Goal: Navigation & Orientation: Find specific page/section

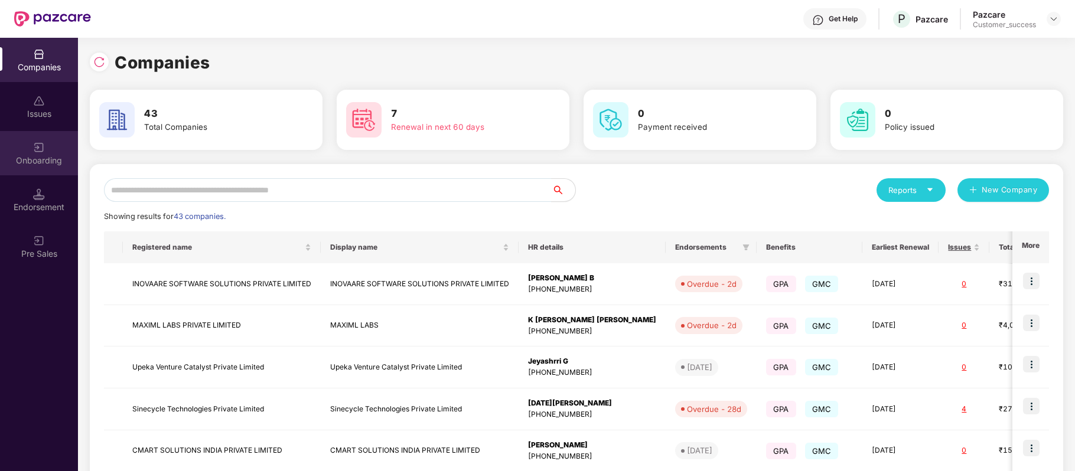
click at [32, 147] on div "Onboarding" at bounding box center [39, 153] width 78 height 44
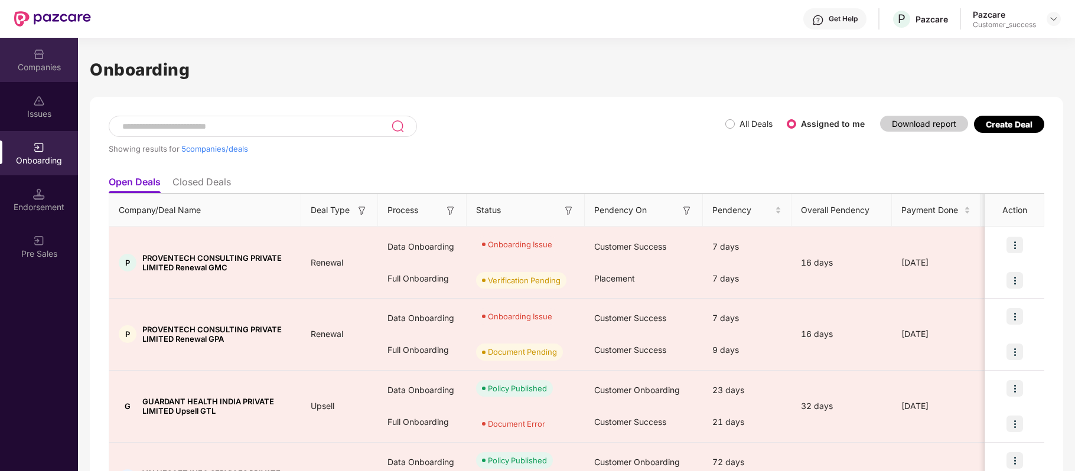
click at [45, 58] on div "Companies" at bounding box center [39, 60] width 78 height 44
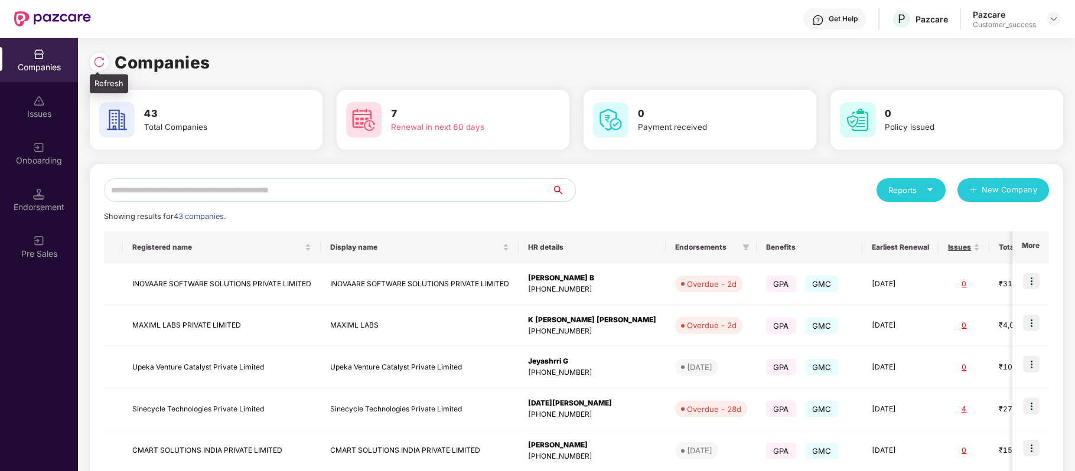
click at [99, 55] on div at bounding box center [99, 62] width 19 height 19
click at [105, 54] on div at bounding box center [99, 62] width 19 height 19
click at [103, 61] on img at bounding box center [99, 62] width 12 height 12
click at [359, 40] on div "Companies 43 Total Companies 7 Renewal in next 60 days 0 Payment received 0 Pol…" at bounding box center [577, 393] width 974 height 710
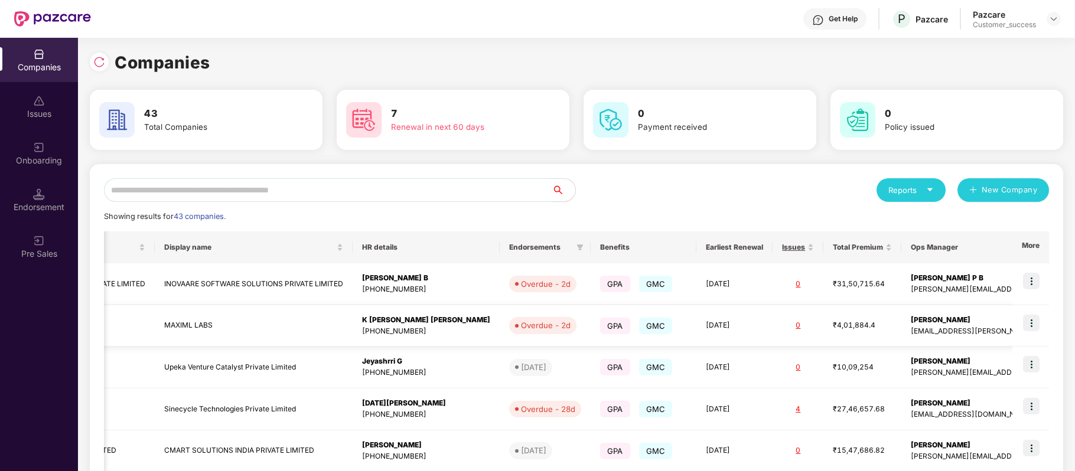
scroll to position [277, 0]
